Goal: Task Accomplishment & Management: Use online tool/utility

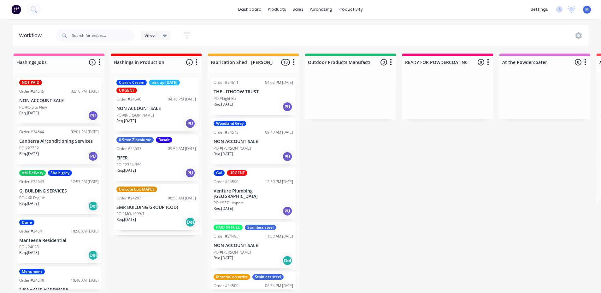
click at [158, 121] on div "Req. 14/08/25 PU" at bounding box center [156, 123] width 80 height 11
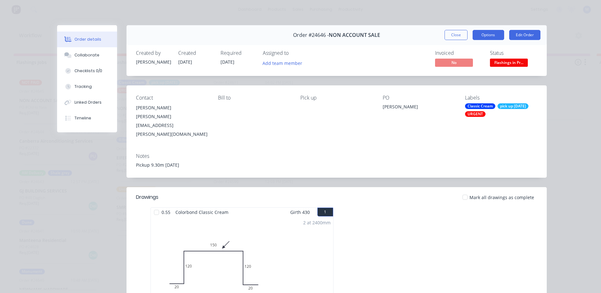
click at [493, 37] on button "Options" at bounding box center [489, 35] width 32 height 10
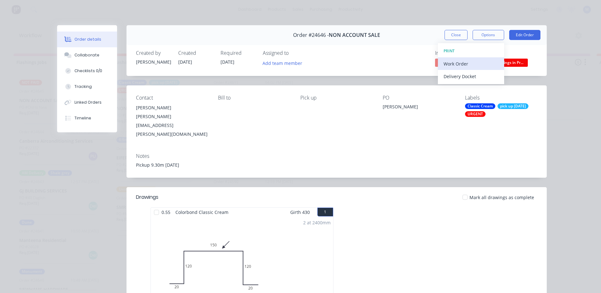
click at [469, 62] on div "Work Order" at bounding box center [471, 63] width 55 height 9
click at [468, 74] on div "Standard" at bounding box center [471, 76] width 55 height 9
click at [449, 33] on button "Close" at bounding box center [456, 35] width 23 height 10
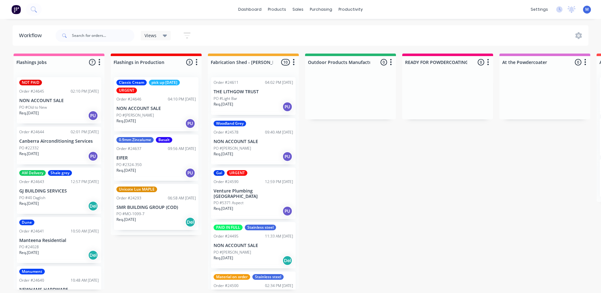
click at [146, 164] on div "PO #2324-350" at bounding box center [156, 165] width 80 height 6
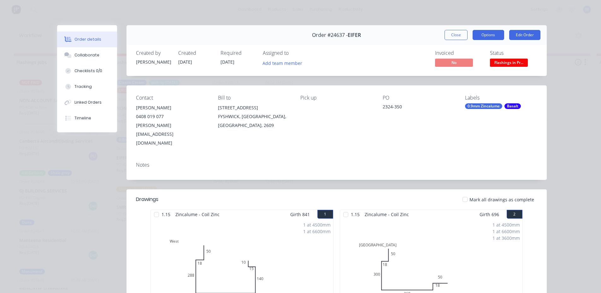
click at [488, 35] on button "Options" at bounding box center [489, 35] width 32 height 10
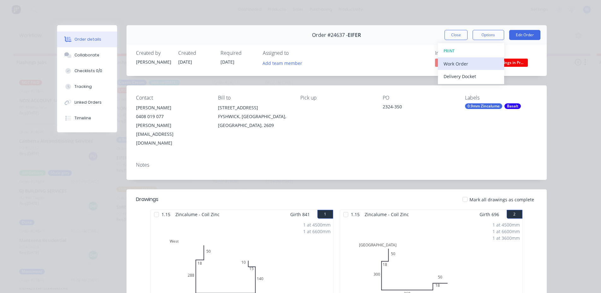
click at [473, 62] on div "Work Order" at bounding box center [471, 63] width 55 height 9
click at [491, 78] on div "Standard" at bounding box center [471, 76] width 55 height 9
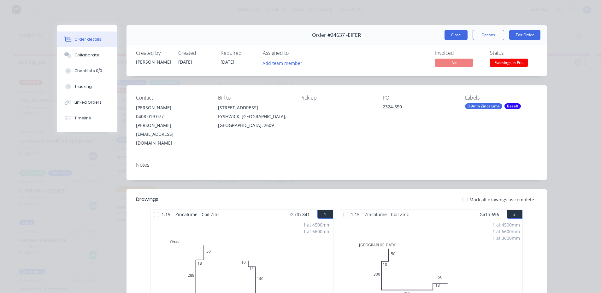
click at [456, 33] on button "Close" at bounding box center [456, 35] width 23 height 10
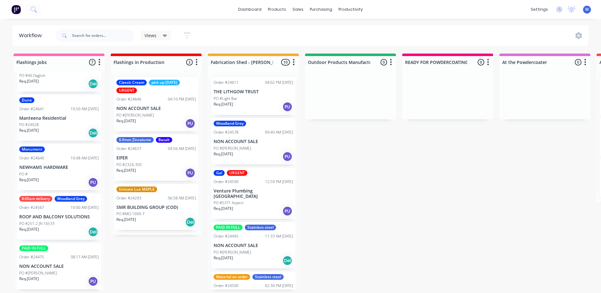
scroll to position [1, 0]
click at [61, 268] on div "PAID IN FULL Order #24475 08:17 AM 04/08/25 NON ACCOUNT SALE PO #Morgan Sidwell…" at bounding box center [59, 266] width 85 height 46
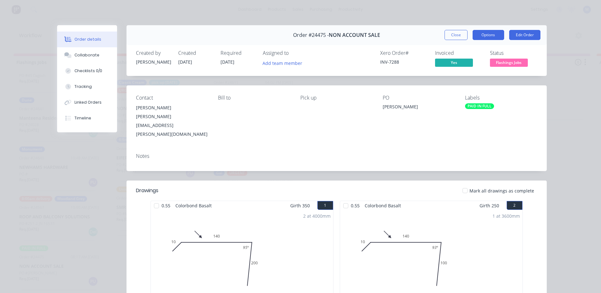
click at [492, 34] on button "Options" at bounding box center [489, 35] width 32 height 10
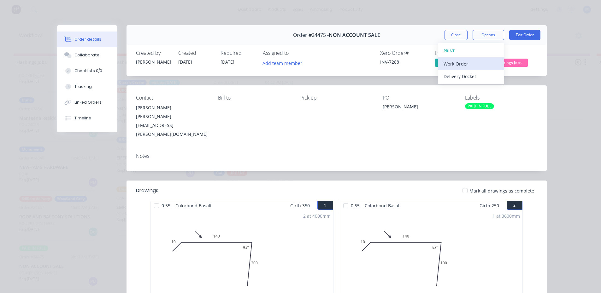
click at [479, 61] on div "Work Order" at bounding box center [471, 63] width 55 height 9
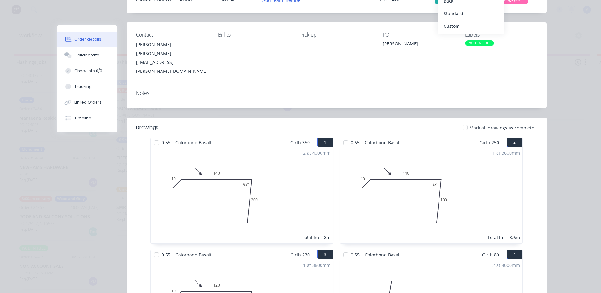
scroll to position [0, 0]
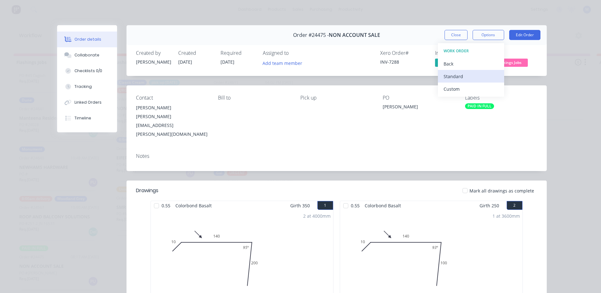
click at [471, 77] on div "Standard" at bounding box center [471, 76] width 55 height 9
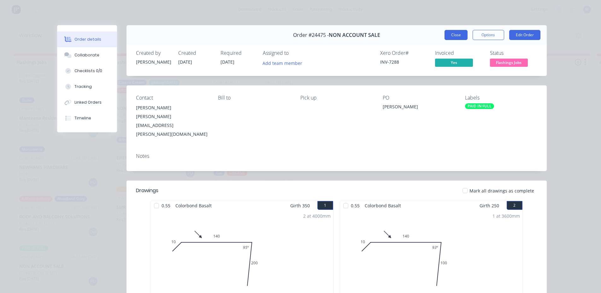
click at [453, 35] on button "Close" at bounding box center [456, 35] width 23 height 10
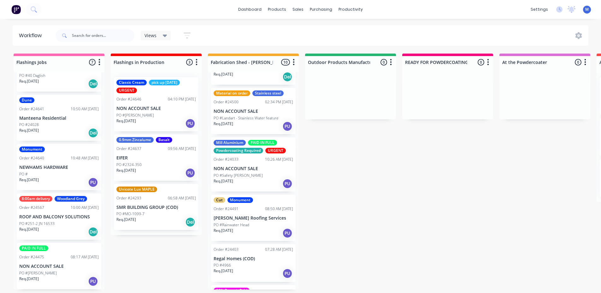
scroll to position [221, 0]
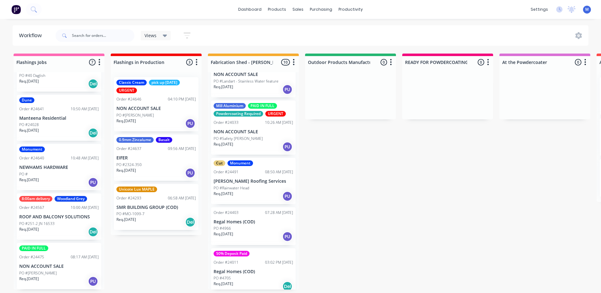
click at [253, 136] on p "PO #Safety [PERSON_NAME]" at bounding box center [238, 139] width 49 height 6
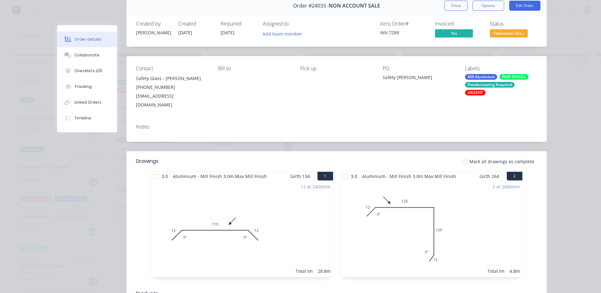
scroll to position [0, 0]
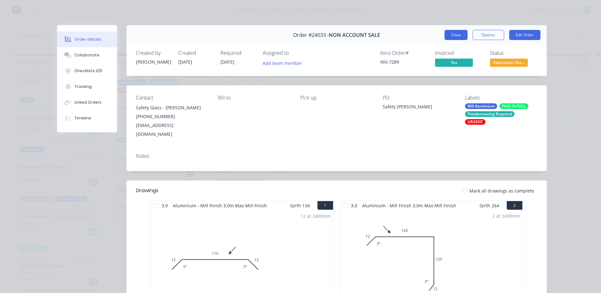
click at [452, 36] on button "Close" at bounding box center [456, 35] width 23 height 10
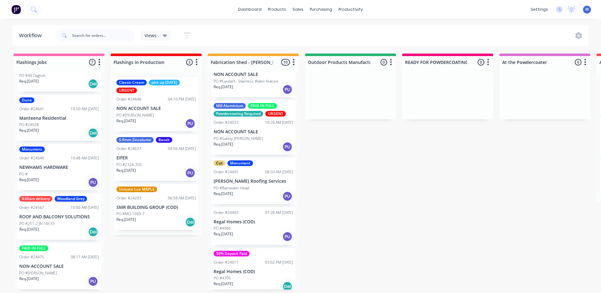
click at [57, 264] on p "NON ACCOUNT SALE" at bounding box center [59, 266] width 80 height 5
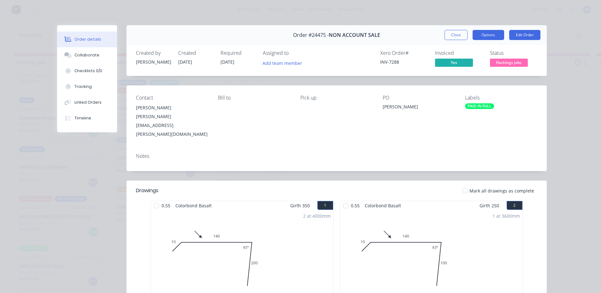
click at [489, 37] on button "Options" at bounding box center [489, 35] width 32 height 10
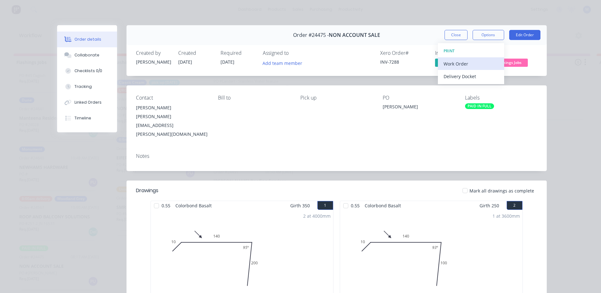
click at [475, 61] on div "Work Order" at bounding box center [471, 63] width 55 height 9
click at [472, 74] on div "Standard" at bounding box center [471, 76] width 55 height 9
click at [450, 34] on button "Close" at bounding box center [456, 35] width 23 height 10
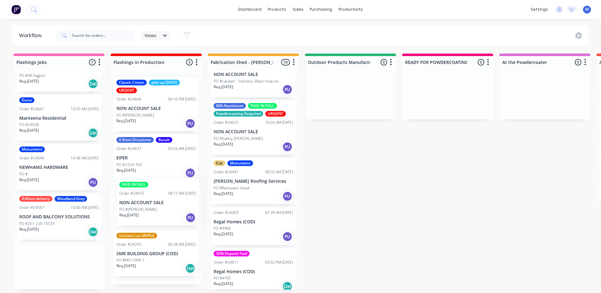
drag, startPoint x: 62, startPoint y: 262, endPoint x: 164, endPoint y: 198, distance: 120.2
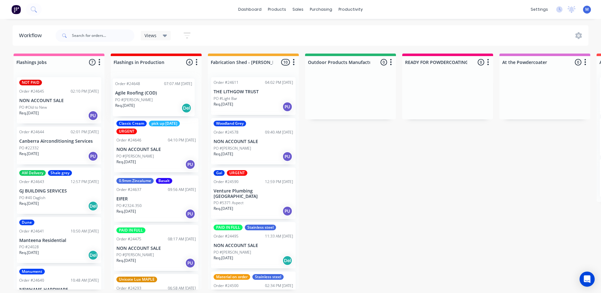
drag, startPoint x: 61, startPoint y: 105, endPoint x: 160, endPoint y: 109, distance: 99.1
click at [548, 94] on div at bounding box center [545, 95] width 91 height 47
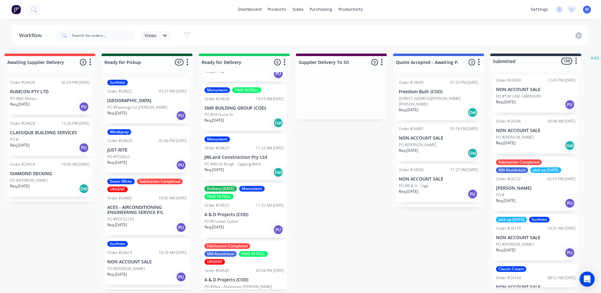
scroll to position [95, 0]
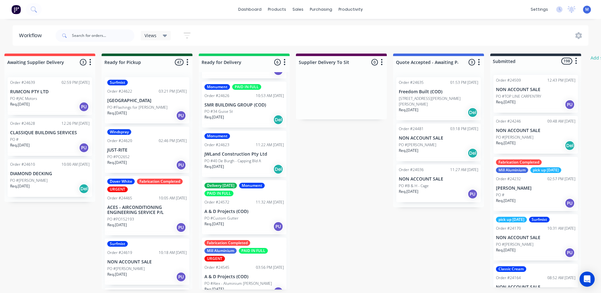
click at [237, 163] on p "PO #40 De Burgh - Capping Bld A" at bounding box center [232, 161] width 56 height 6
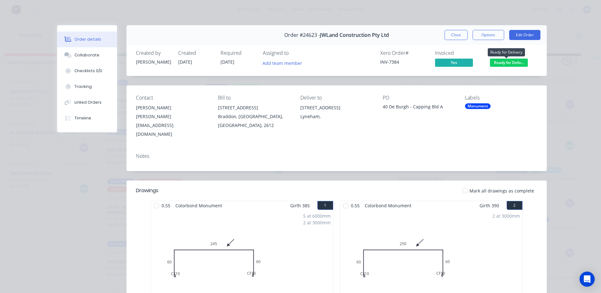
click at [510, 63] on span "Ready for Deliv..." at bounding box center [509, 63] width 38 height 8
click at [482, 38] on button "Options" at bounding box center [489, 35] width 32 height 10
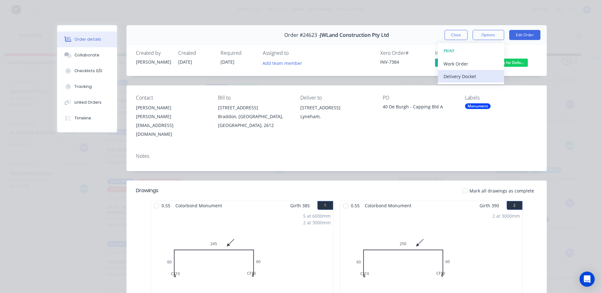
click at [479, 76] on div "Delivery Docket" at bounding box center [471, 76] width 55 height 9
click at [471, 74] on div "Standard" at bounding box center [471, 76] width 55 height 9
click at [452, 34] on button "Close" at bounding box center [456, 35] width 23 height 10
